Goal: Find specific page/section: Find specific page/section

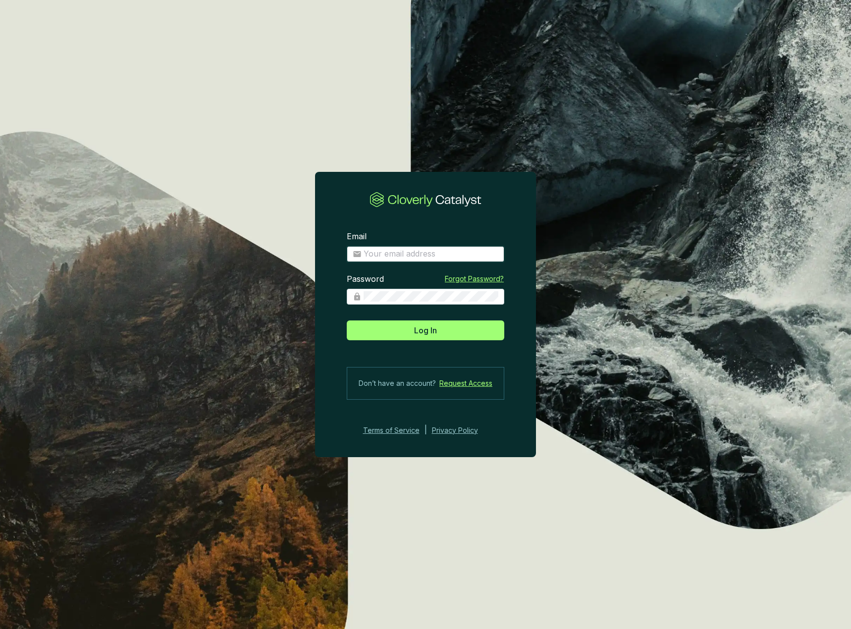
click at [416, 251] on input "Email" at bounding box center [430, 254] width 135 height 11
type input "[EMAIL_ADDRESS][DOMAIN_NAME]"
click at [427, 329] on span "Log In" at bounding box center [425, 330] width 23 height 12
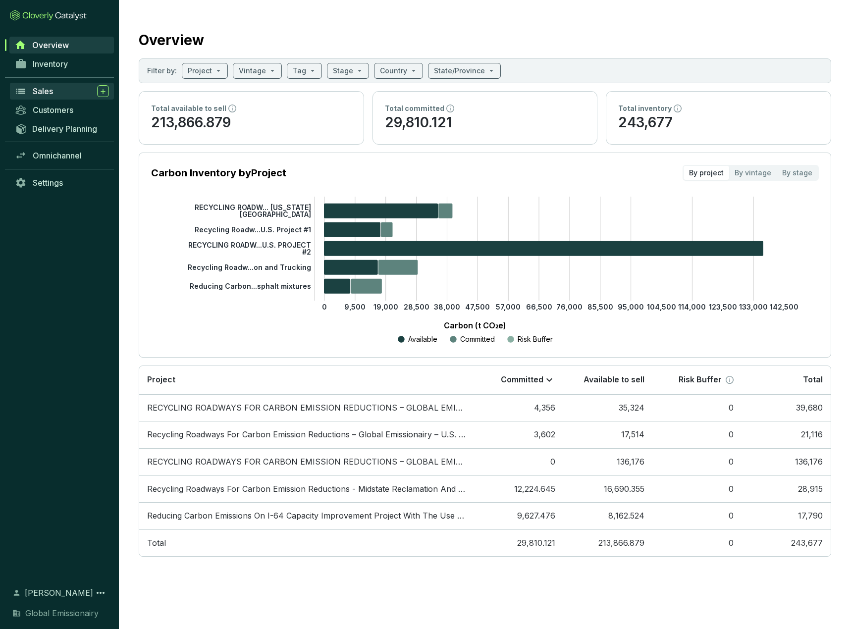
click at [69, 92] on div "Sales" at bounding box center [71, 91] width 76 height 12
